Goal: Information Seeking & Learning: Learn about a topic

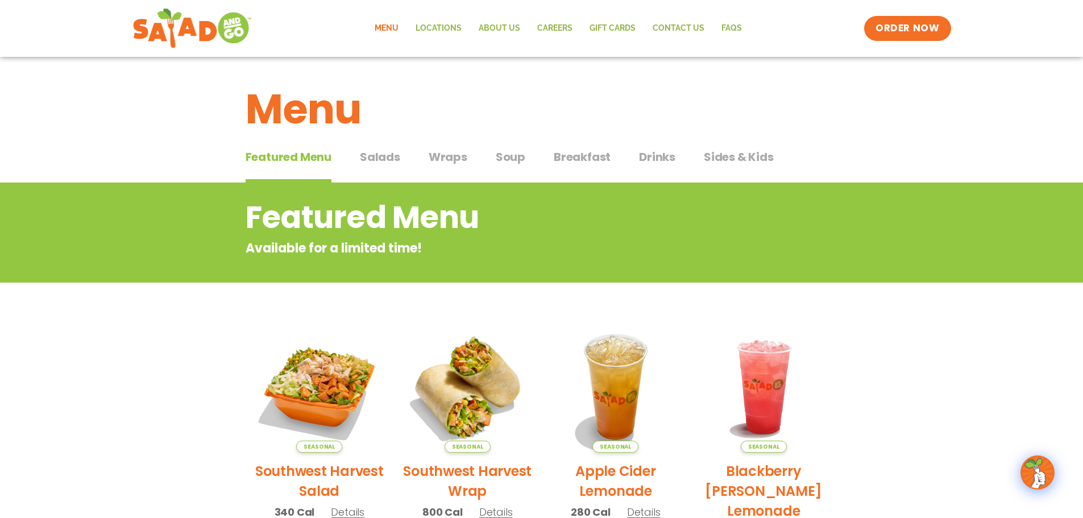
click at [589, 157] on span "Breakfast" at bounding box center [582, 156] width 57 height 17
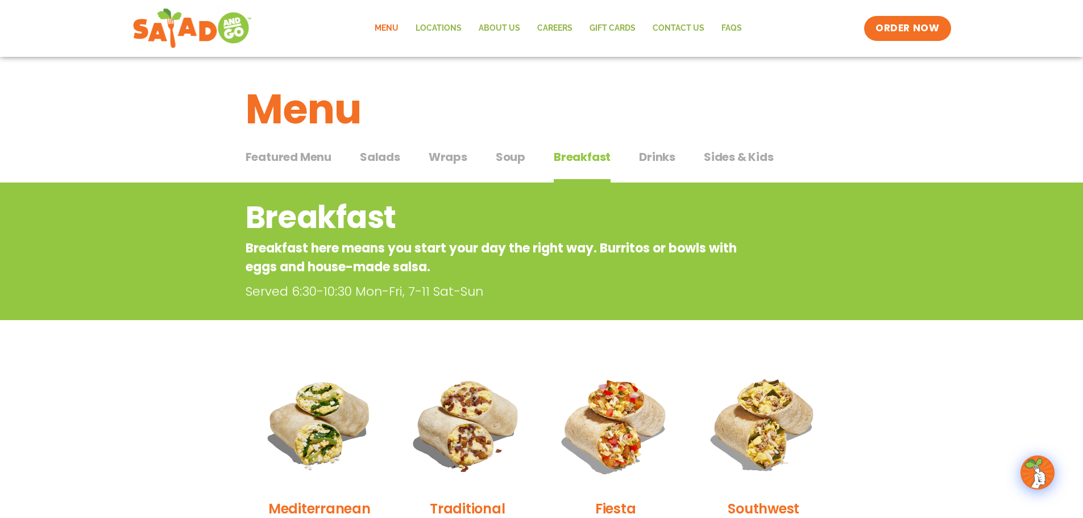
click at [751, 158] on span "Sides & Kids" at bounding box center [739, 156] width 70 height 17
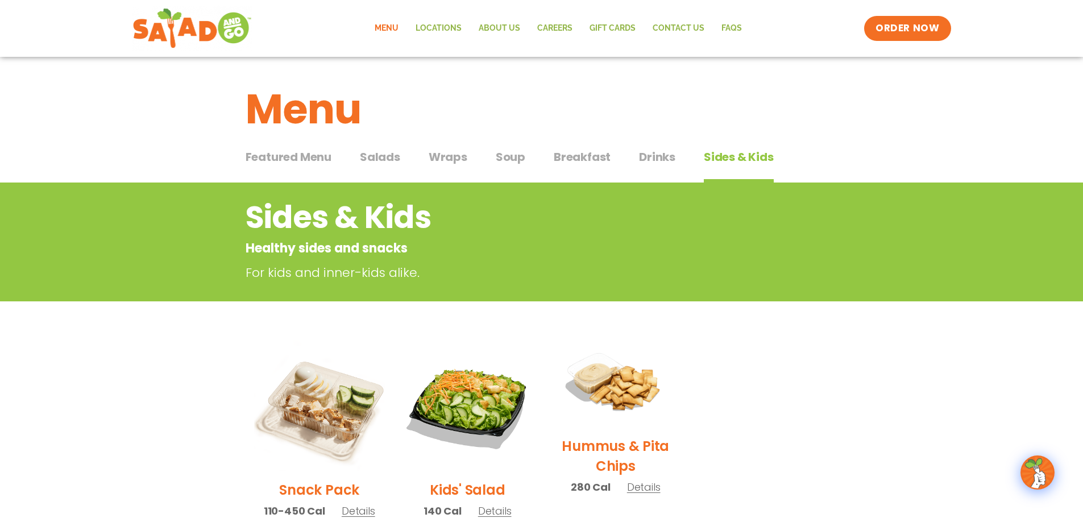
click at [514, 159] on span "Soup" at bounding box center [511, 156] width 30 height 17
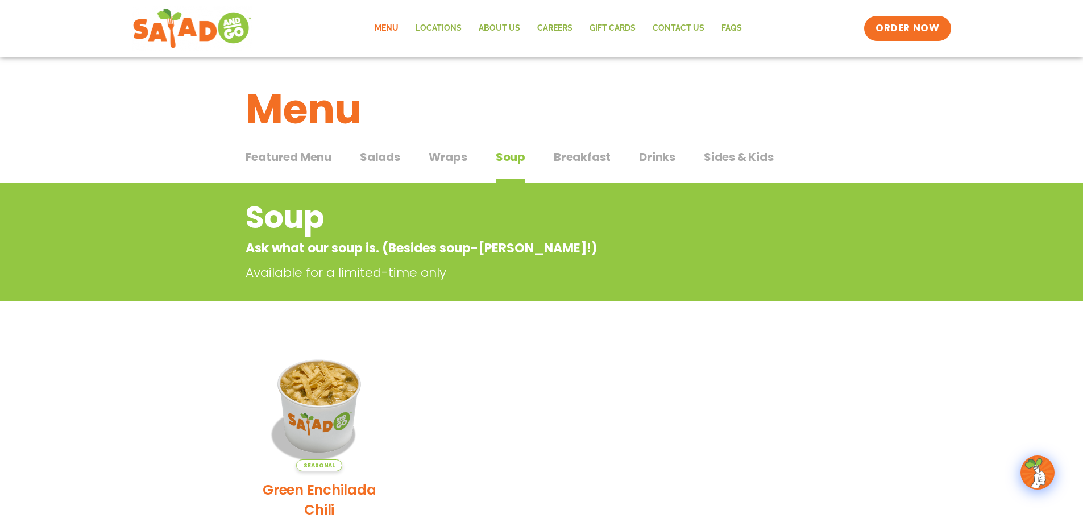
click at [452, 155] on span "Wraps" at bounding box center [448, 156] width 39 height 17
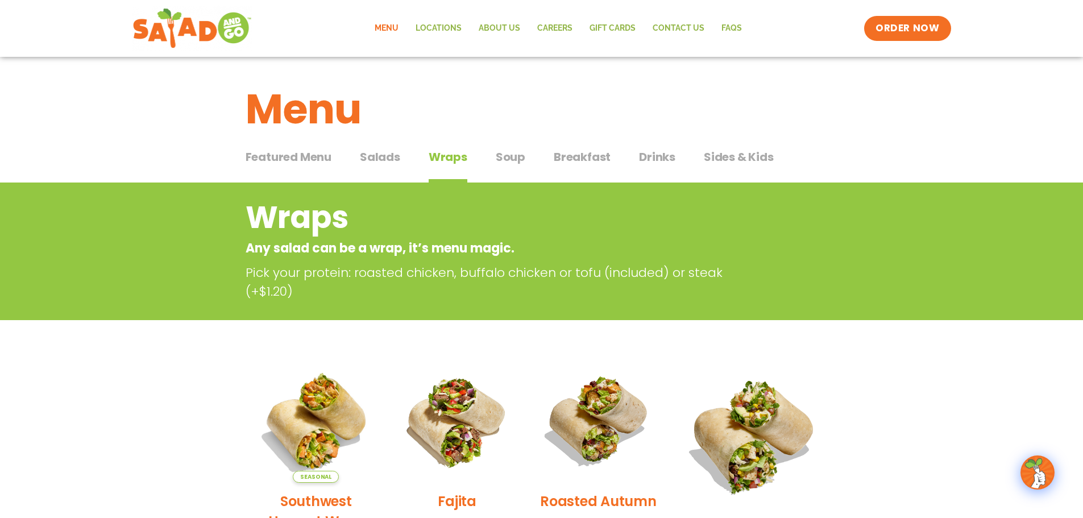
click at [388, 151] on span "Salads" at bounding box center [380, 156] width 40 height 17
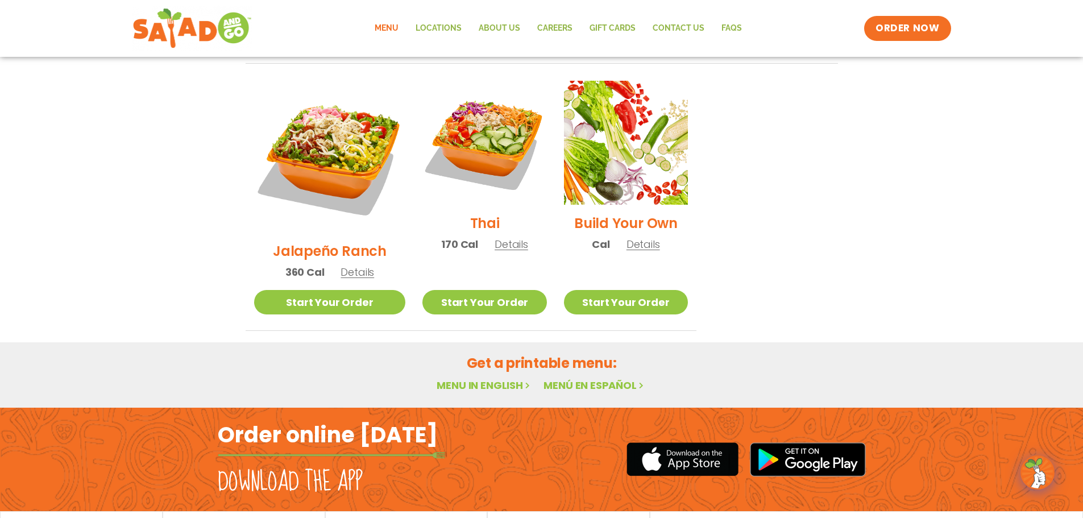
scroll to position [853, 0]
